Goal: Task Accomplishment & Management: Manage account settings

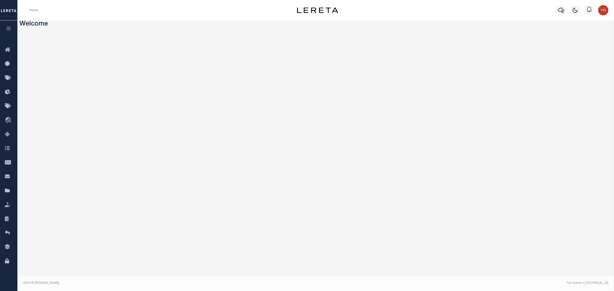
click at [8, 31] on icon "button" at bounding box center [9, 28] width 6 height 5
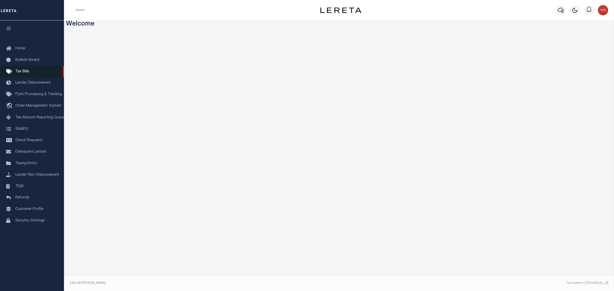
click at [22, 70] on span "Tax Bills" at bounding box center [22, 72] width 14 height 4
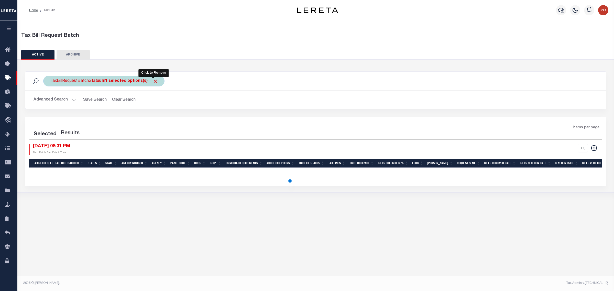
click at [154, 81] on span "Click to Remove" at bounding box center [155, 81] width 5 height 5
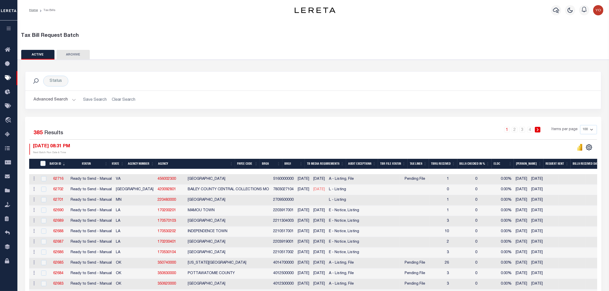
click at [73, 100] on button "Advanced Search" at bounding box center [55, 100] width 42 height 10
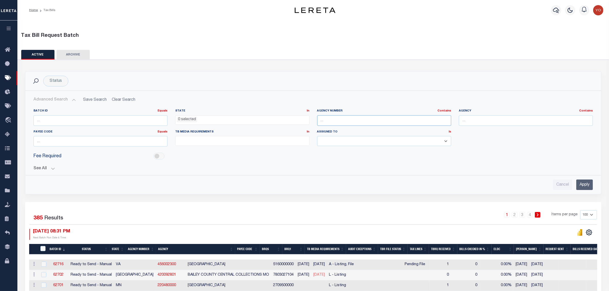
click at [328, 123] on input "text" at bounding box center [384, 120] width 134 height 10
paste input "120600000"
type input "120600000"
click at [584, 185] on input "Apply" at bounding box center [585, 185] width 17 height 10
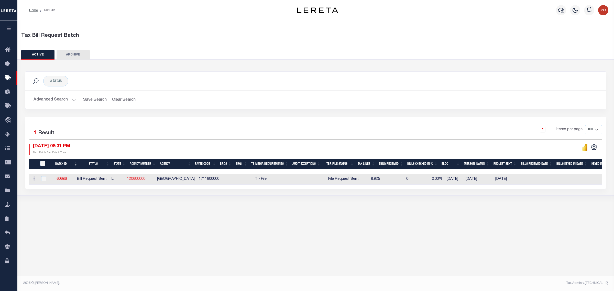
click at [143, 180] on link "120600000" at bounding box center [136, 179] width 18 height 4
checkbox input "true"
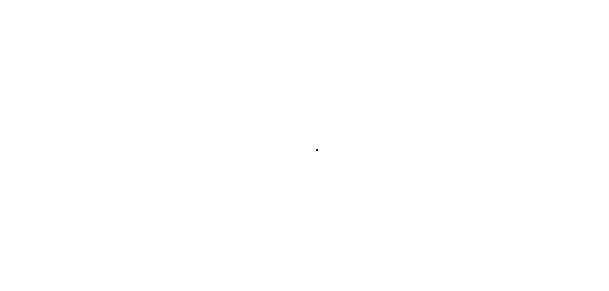
select select
checkbox input "false"
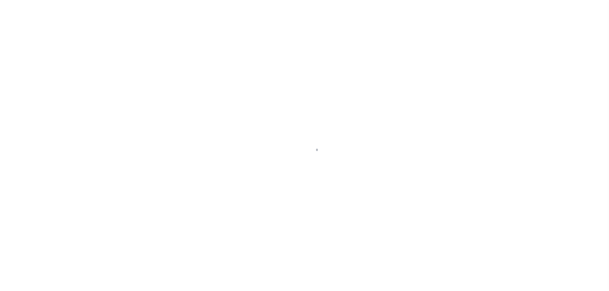
checkbox input "false"
type input "1711900000"
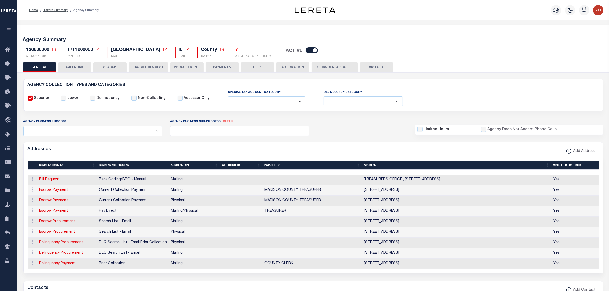
click at [76, 68] on button "CALENDAR" at bounding box center [74, 67] width 33 height 10
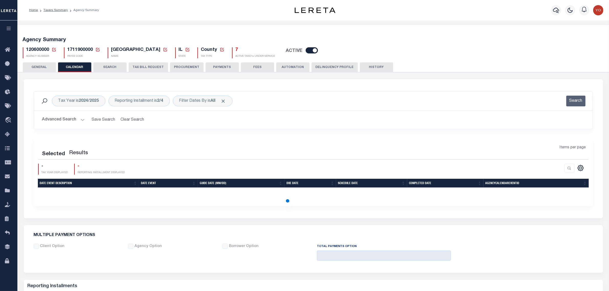
checkbox input "false"
type input "1"
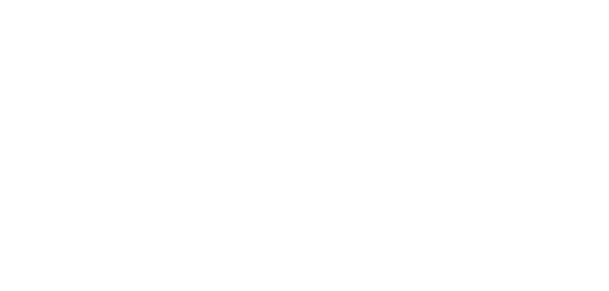
select select "RST"
select select "27"
select select "22"
select select "3"
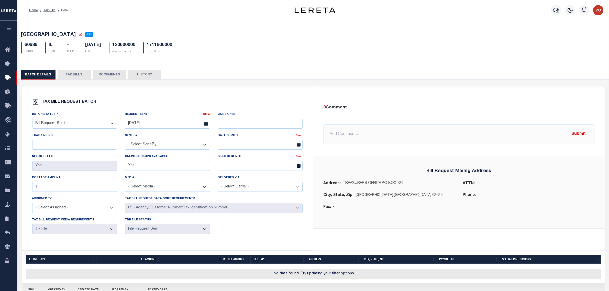
click at [72, 77] on button "TAX BILLS" at bounding box center [74, 75] width 33 height 10
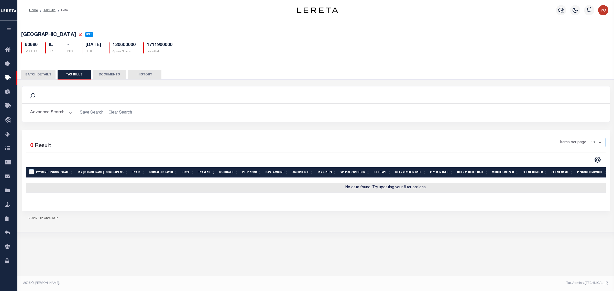
click at [69, 113] on button "Advanced Search" at bounding box center [51, 113] width 42 height 10
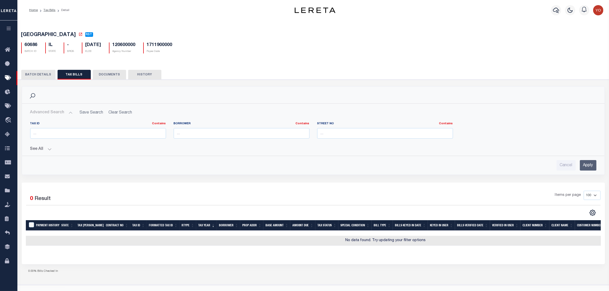
click at [36, 74] on button "BATCH DETAILS" at bounding box center [38, 75] width 34 height 10
